Goal: Register for event/course

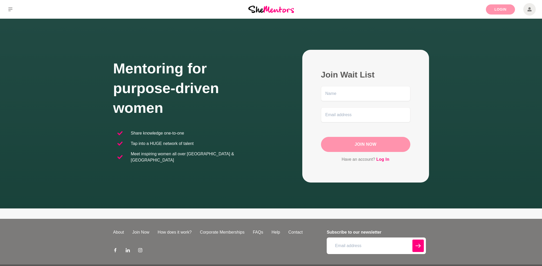
click at [497, 11] on link "Login" at bounding box center [500, 9] width 29 height 10
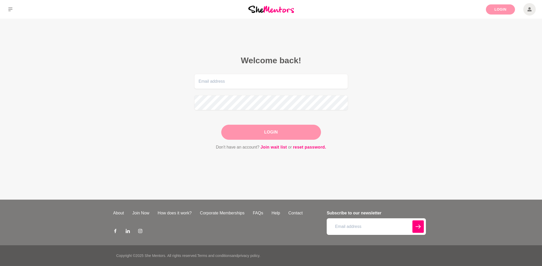
type input "[PERSON_NAME][EMAIL_ADDRESS][DOMAIN_NAME]"
click at [277, 132] on button "Login" at bounding box center [271, 132] width 100 height 15
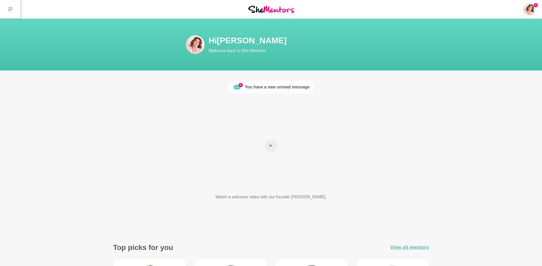
click at [11, 8] on icon at bounding box center [10, 9] width 4 height 4
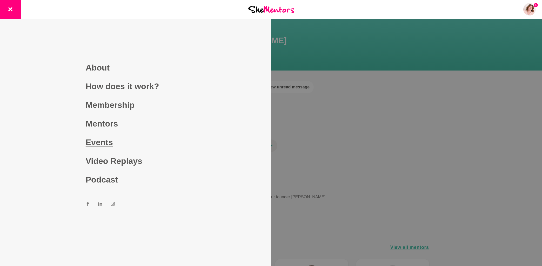
click at [107, 145] on link "Events" at bounding box center [136, 142] width 100 height 19
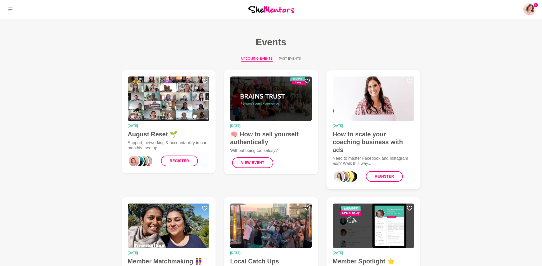
click at [363, 136] on h4 "How to scale your coaching business with ads" at bounding box center [374, 142] width 82 height 23
